Goal: Information Seeking & Learning: Compare options

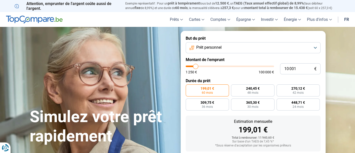
type input "9 000"
type input "9000"
type input "9 500"
type input "9500"
type input "9 750"
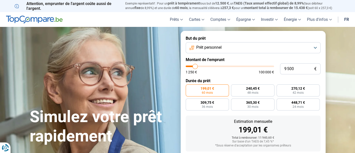
type input "9750"
type input "10 000"
type input "10000"
type input "10 500"
type input "10500"
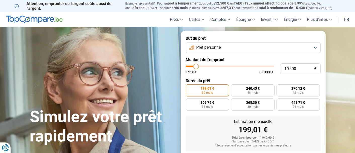
type input "10 750"
type input "10750"
type input "11 000"
type input "11000"
type input "11 250"
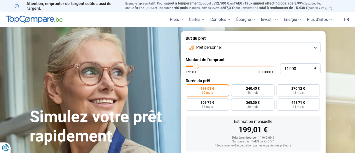
type input "11250"
type input "11 500"
type input "11500"
type input "11 750"
type input "11750"
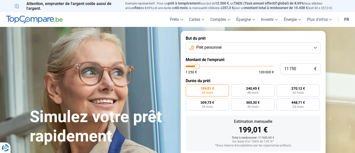
type input "12 250"
type input "12250"
type input "12 750"
type input "12750"
type input "13 000"
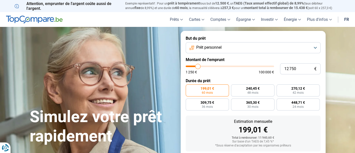
type input "13000"
type input "13 250"
type input "13250"
type input "13 500"
type input "13500"
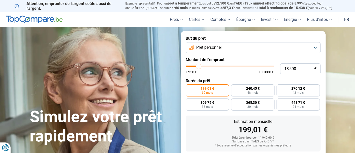
type input "13 750"
type input "13750"
type input "14 250"
type input "14250"
type input "14 500"
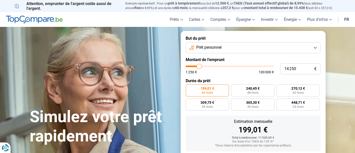
type input "14500"
type input "14 750"
type input "14750"
type input "15 250"
type input "15250"
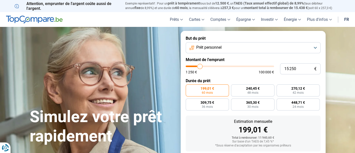
type input "15 750"
type input "15750"
type input "16 500"
type input "16500"
type input "17 000"
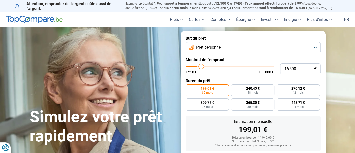
type input "17000"
type input "17 250"
type input "17250"
type input "17 500"
type input "17500"
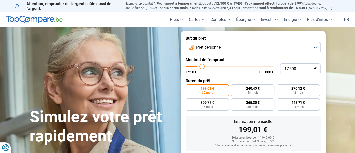
type input "17 750"
type input "17750"
type input "18 250"
type input "18250"
type input "18 750"
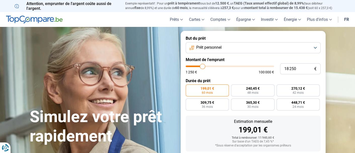
type input "18750"
type input "19 000"
type input "19000"
type input "20 000"
type input "20000"
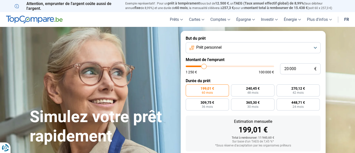
type input "20 250"
type input "20250"
type input "20 500"
type input "20500"
type input "20 750"
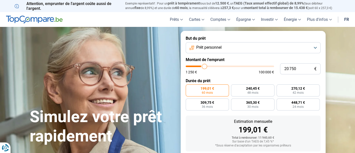
type input "20750"
type input "21 250"
type input "21250"
type input "21 500"
type input "21500"
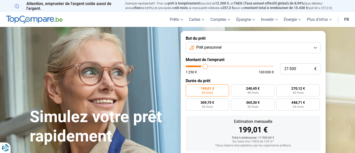
type input "21 750"
type input "21750"
type input "22 000"
type input "22000"
type input "22 250"
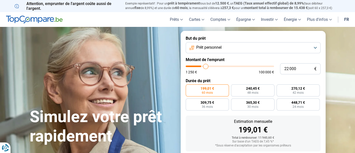
type input "22250"
type input "22 500"
type input "22500"
type input "23 000"
type input "23000"
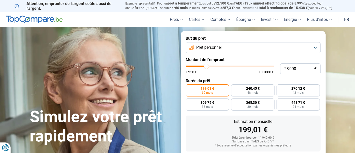
type input "23 250"
type input "23250"
type input "23 750"
type input "23750"
type input "24 250"
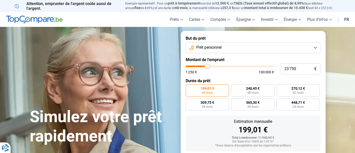
type input "24250"
type input "24 500"
type input "24500"
type input "24 750"
type input "24750"
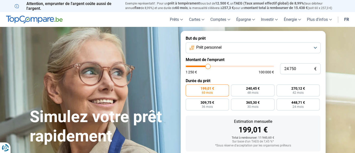
type input "25 000"
type input "25000"
type input "25 250"
type input "25250"
type input "25 500"
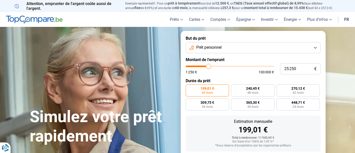
type input "25500"
type input "26 000"
type input "26000"
type input "26 250"
type input "26250"
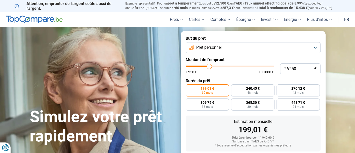
type input "27 250"
type input "27250"
type input "27 500"
type input "27500"
type input "28 000"
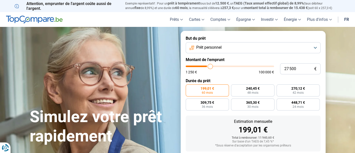
type input "28000"
type input "28 250"
type input "28250"
type input "28 500"
type input "28500"
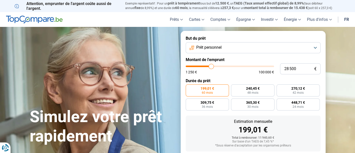
type input "29 000"
type input "29000"
type input "29 250"
type input "29250"
type input "29 500"
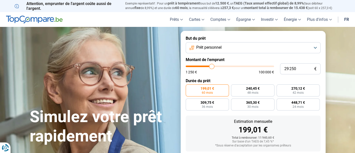
type input "29500"
type input "29 750"
type input "29750"
type input "29 500"
type input "29500"
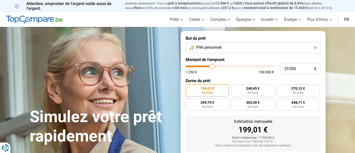
type input "29 000"
type input "29000"
type input "28 250"
type input "28250"
type input "27 250"
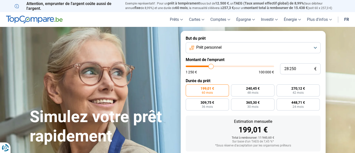
type input "27250"
type input "25 750"
type input "25750"
type input "24 000"
type input "24000"
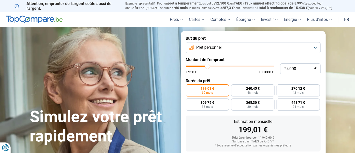
type input "23 250"
type input "23250"
type input "22 500"
type input "22500"
type input "21 750"
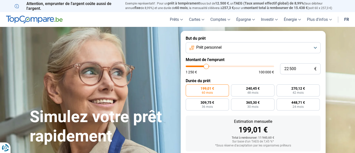
type input "21750"
type input "21 000"
type input "21000"
type input "20 000"
type input "20000"
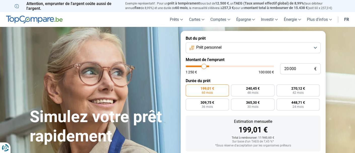
type input "19 000"
type input "19000"
type input "18 500"
type input "18500"
type input "18 000"
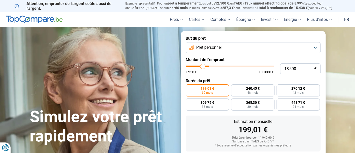
type input "18000"
type input "17 500"
type input "17500"
type input "17 250"
type input "17250"
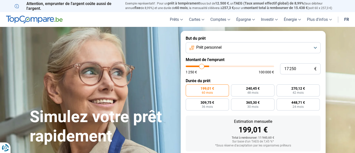
type input "16 750"
type input "16750"
type input "16 500"
type input "16500"
type input "16 000"
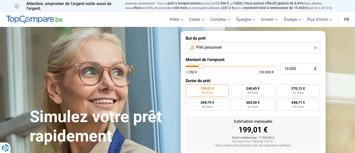
type input "16000"
type input "15 750"
type input "15750"
type input "15 500"
type input "15500"
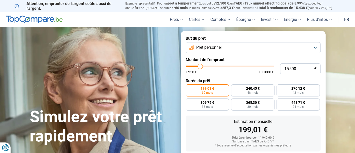
type input "15 250"
type input "15250"
type input "14 750"
type input "14750"
type input "14 500"
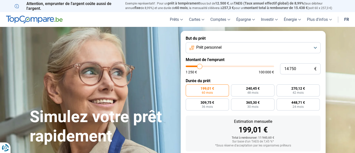
type input "14500"
type input "14 250"
type input "14250"
type input "13 750"
type input "13750"
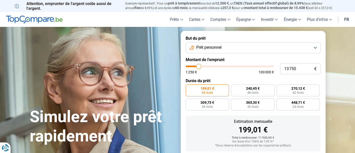
type input "13 500"
type input "13500"
type input "13 250"
type input "13250"
type input "13 000"
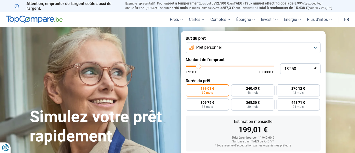
type input "13000"
type input "12 750"
type input "12750"
type input "12 250"
type input "12250"
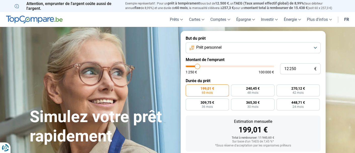
type input "11 750"
type input "11750"
type input "11 500"
type input "11500"
type input "11 250"
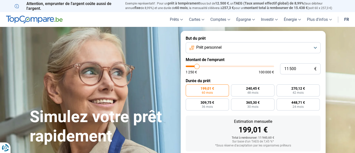
type input "11250"
type input "11 000"
type input "11000"
type input "10 750"
type input "10750"
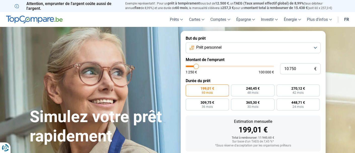
type input "10 500"
type input "10500"
type input "10 250"
type input "10250"
type input "10 000"
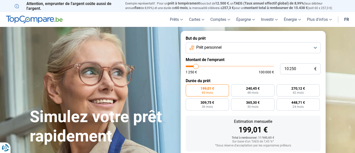
type input "10000"
type input "9 750"
type input "9750"
type input "9 500"
type input "9500"
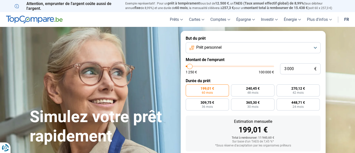
drag, startPoint x: 194, startPoint y: 66, endPoint x: 190, endPoint y: 68, distance: 5.2
click at [190, 67] on input "range" at bounding box center [230, 67] width 88 height 2
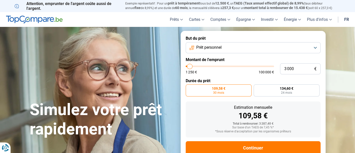
scroll to position [14, 0]
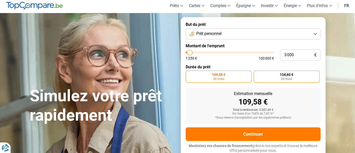
click at [288, 77] on span "24 mois" at bounding box center [286, 78] width 11 height 3
click at [257, 74] on input "134,60 € 24 mois" at bounding box center [254, 72] width 3 height 3
click at [315, 34] on button "Prêt personnel" at bounding box center [253, 33] width 135 height 11
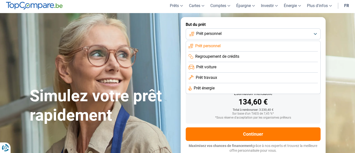
click at [251, 56] on li "Regroupement de crédits" at bounding box center [252, 57] width 129 height 11
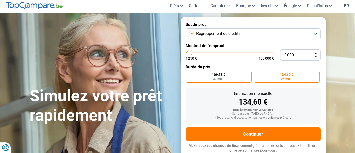
click at [209, 76] on label "109,58 € 30 mois" at bounding box center [219, 77] width 66 height 12
click at [189, 74] on input "109,58 € 30 mois" at bounding box center [187, 72] width 3 height 3
click at [289, 77] on span "24 mois" at bounding box center [286, 78] width 11 height 3
click at [257, 74] on input "134,60 € 24 mois" at bounding box center [254, 72] width 3 height 3
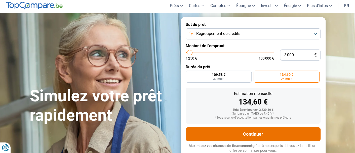
click at [255, 132] on button "Continuer" at bounding box center [253, 134] width 135 height 14
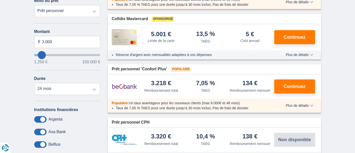
scroll to position [106, 0]
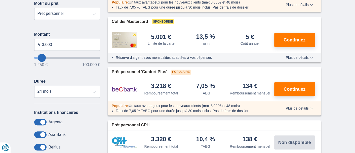
click at [309, 58] on span "Plus de détails" at bounding box center [298, 58] width 27 height 4
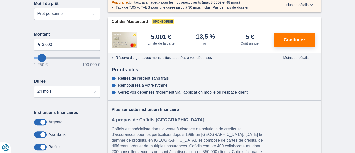
click at [162, 43] on div "Limite de la carte" at bounding box center [161, 43] width 27 height 5
click at [167, 59] on li "Réserve d'argent avec mensualités adaptées à vos dépenses" at bounding box center [193, 57] width 155 height 5
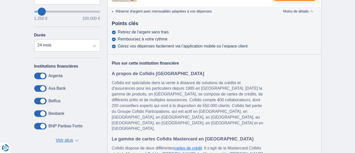
scroll to position [155, 0]
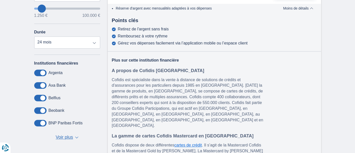
click at [75, 137] on span "▼" at bounding box center [77, 138] width 4 height 2
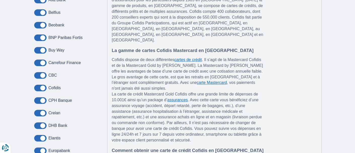
scroll to position [234, 0]
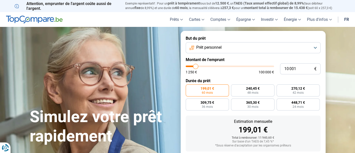
type input "20 250"
type input "20250"
type input "20 500"
type input "20500"
type input "20 750"
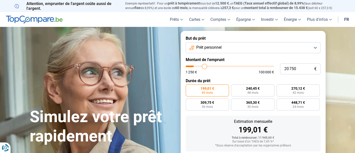
type input "20750"
type input "21 000"
type input "21000"
type input "21 250"
type input "21250"
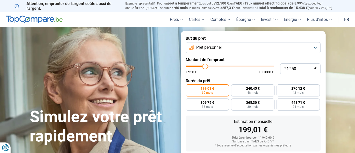
type input "21 500"
type input "21500"
type input "21 750"
type input "21750"
type input "22 000"
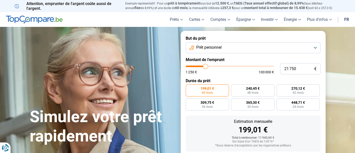
type input "22000"
type input "22 250"
type input "22250"
type input "22 500"
type input "22500"
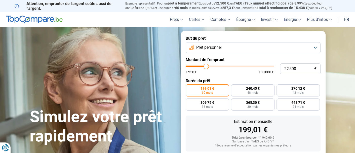
type input "22 750"
type input "22750"
type input "23 000"
type input "23000"
type input "23 250"
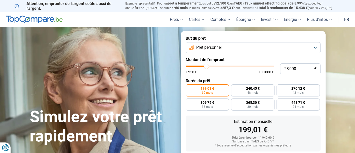
type input "23250"
type input "23 000"
type input "23000"
type input "22 750"
type input "22750"
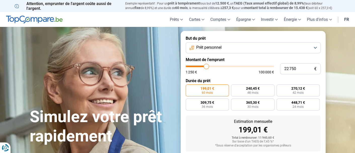
type input "22 500"
type input "22500"
type input "22 250"
type input "22250"
type input "21 750"
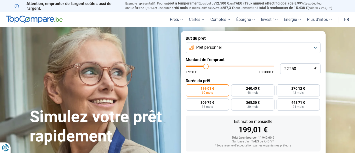
type input "21750"
type input "21 500"
type input "21500"
type input "21 250"
type input "21250"
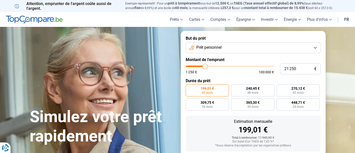
type input "21 000"
type input "21000"
type input "20 750"
type input "20750"
type input "20 500"
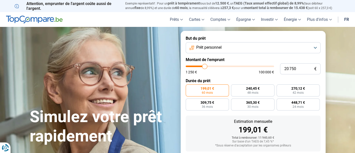
type input "20500"
type input "20 000"
type input "20000"
type input "19 500"
type input "19500"
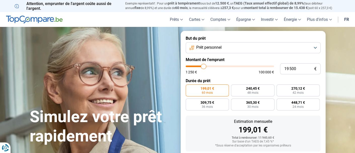
type input "19 250"
type input "19250"
type input "18 750"
type input "18750"
type input "18 500"
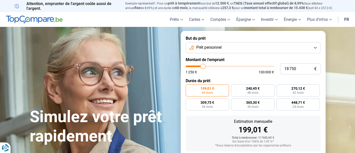
type input "18500"
type input "18 250"
type input "18250"
type input "18 000"
type input "18000"
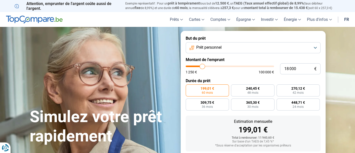
type input "17 750"
type input "17750"
type input "17 500"
type input "17500"
type input "17 000"
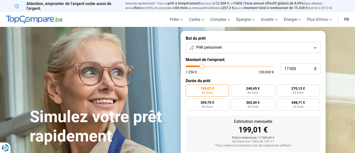
type input "17000"
type input "16 750"
type input "16750"
type input "16 500"
type input "16500"
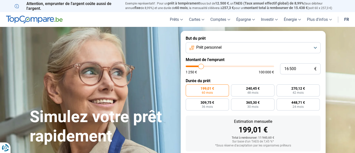
type input "15 750"
type input "15750"
type input "15 500"
type input "15500"
type input "15 250"
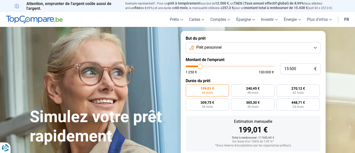
type input "15250"
type input "15 000"
type input "15000"
type input "14 750"
type input "14750"
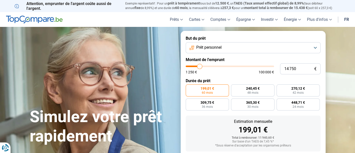
type input "14 500"
type input "14500"
type input "14 000"
type input "14000"
type input "13 750"
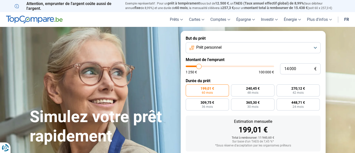
type input "13750"
type input "13 500"
type input "13500"
type input "13 250"
type input "13250"
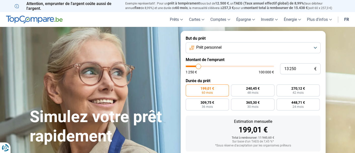
type input "13 000"
type input "13000"
type input "12 750"
type input "12750"
type input "12 250"
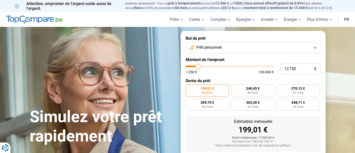
type input "12250"
type input "12 000"
type input "12000"
type input "11 750"
type input "11750"
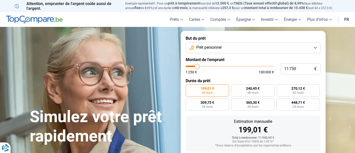
type input "11 500"
type input "11500"
type input "11 250"
type input "11250"
type input "11 000"
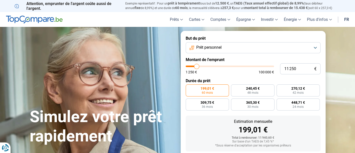
type input "11000"
type input "10 500"
type input "10500"
type input "10 250"
type input "10250"
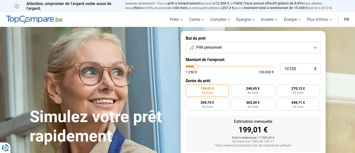
type input "10 000"
type input "10000"
type input "9 750"
type input "9750"
type input "9 250"
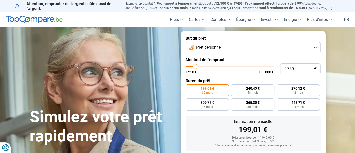
type input "9250"
type input "9 000"
type input "9000"
type input "8 500"
type input "8500"
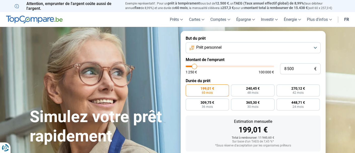
type input "8 000"
type input "8000"
type input "7 750"
type input "7750"
type input "7 500"
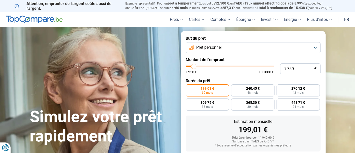
type input "7500"
type input "7 250"
type input "7250"
type input "7 000"
type input "7000"
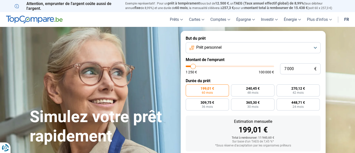
type input "6 750"
type input "6750"
type input "6 250"
type input "6250"
type input "5 750"
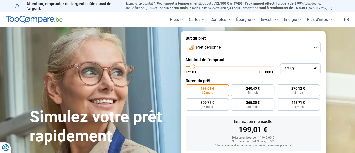
type input "5750"
type input "5 000"
type input "5000"
type input "4 750"
type input "4750"
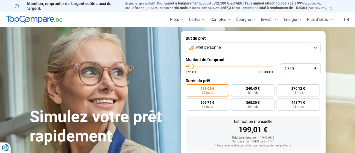
type input "4 500"
type input "4500"
type input "4 250"
type input "4250"
type input "4 000"
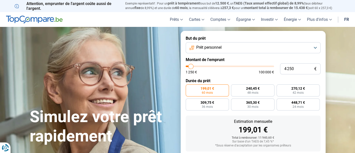
type input "4000"
type input "3 750"
type input "3750"
type input "3 500"
type input "3500"
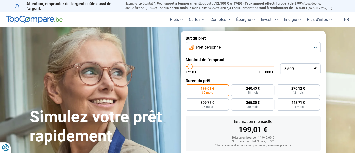
type input "3 250"
type input "3250"
type input "3 000"
type input "3000"
type input "2 750"
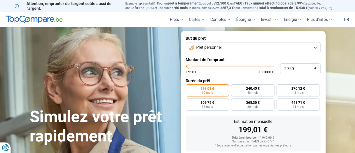
drag, startPoint x: 205, startPoint y: 66, endPoint x: 189, endPoint y: 66, distance: 15.6
type input "2750"
click at [189, 66] on input "range" at bounding box center [230, 67] width 88 height 2
radio input "true"
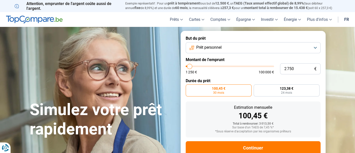
scroll to position [14, 0]
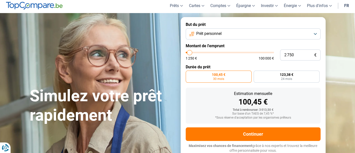
click at [189, 65] on form "But du prêt Prêt personnel Montant de l'emprunt 2 750 € 1 250 € 100 000 € Durée…" at bounding box center [252, 87] width 145 height 141
click at [190, 65] on label "Durée du prêt" at bounding box center [253, 67] width 135 height 5
click at [190, 63] on form "But du prêt Prêt personnel Montant de l'emprunt 2 750 € 1 250 € 100 000 € Durée…" at bounding box center [252, 87] width 145 height 141
click at [191, 53] on input "range" at bounding box center [230, 53] width 88 height 2
type input "4 250"
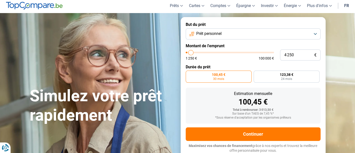
type input "4250"
click at [191, 53] on input "range" at bounding box center [230, 53] width 88 height 2
radio input "false"
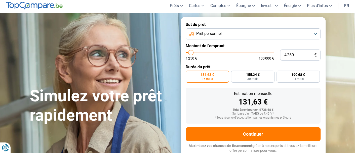
type input "3 750"
type input "3750"
type input "3 500"
type input "3250"
click at [190, 53] on input "range" at bounding box center [230, 53] width 88 height 2
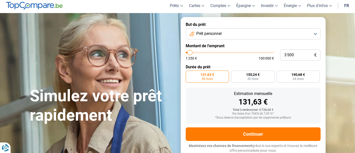
type input "3 250"
radio input "true"
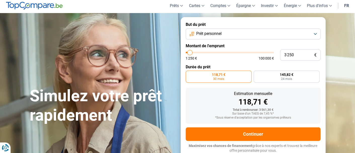
click at [188, 53] on input "range" at bounding box center [230, 53] width 88 height 2
type input "1 250"
type input "1250"
click at [188, 53] on input "range" at bounding box center [230, 53] width 88 height 2
radio input "true"
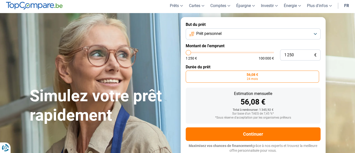
click at [189, 52] on input "range" at bounding box center [230, 53] width 88 height 2
click at [190, 52] on input "range" at bounding box center [230, 53] width 88 height 2
type input "3 500"
type input "3500"
type input "3 750"
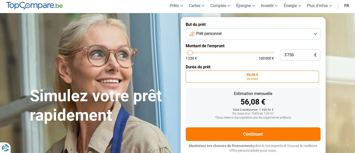
type input "3750"
type input "4 000"
type input "4000"
type input "4 500"
type input "4500"
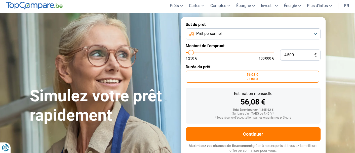
type input "4 750"
type input "4750"
type input "5 000"
type input "5000"
type input "5 750"
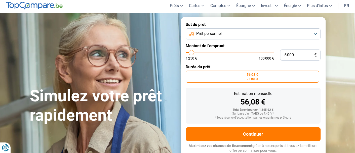
type input "5750"
type input "5 000"
type input "5000"
type input "4 750"
type input "4750"
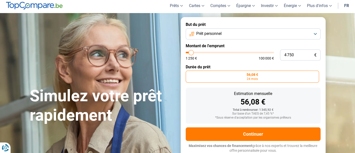
type input "4 500"
type input "4500"
type input "4 250"
type input "4250"
type input "4 000"
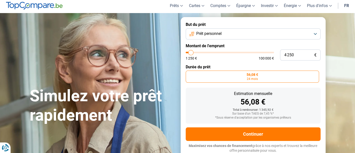
type input "4000"
type input "3 750"
type input "3750"
type input "3 250"
type input "3250"
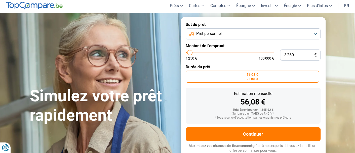
type input "3 000"
type input "3000"
click at [190, 52] on input "range" at bounding box center [230, 53] width 88 height 2
radio input "false"
